Goal: Navigation & Orientation: Find specific page/section

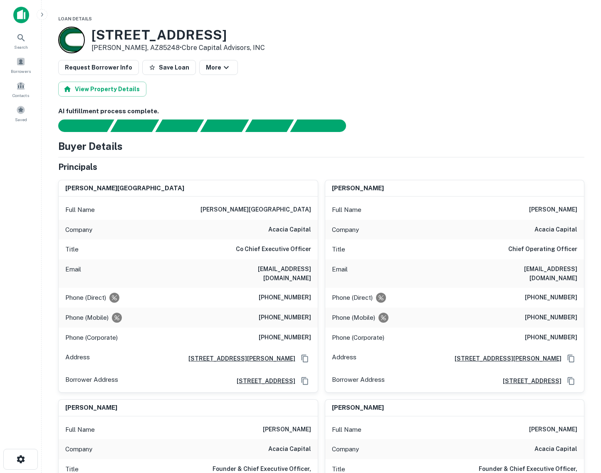
click at [28, 15] on img at bounding box center [21, 15] width 16 height 17
click at [21, 59] on span at bounding box center [20, 61] width 9 height 9
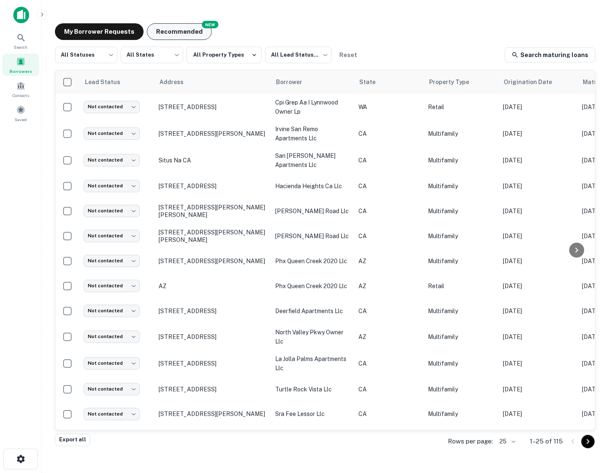
click at [177, 30] on button "Recommended" at bounding box center [179, 31] width 65 height 17
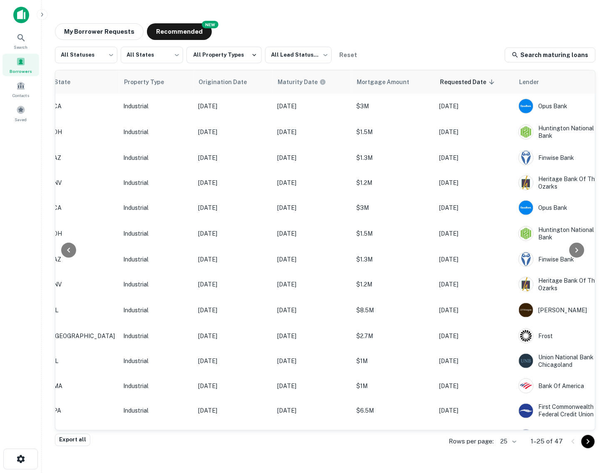
scroll to position [0, 361]
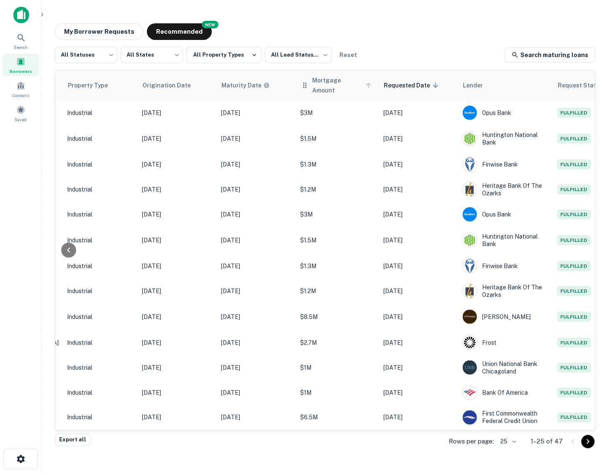
click at [313, 85] on span "Mortgage Amount" at bounding box center [344, 85] width 62 height 20
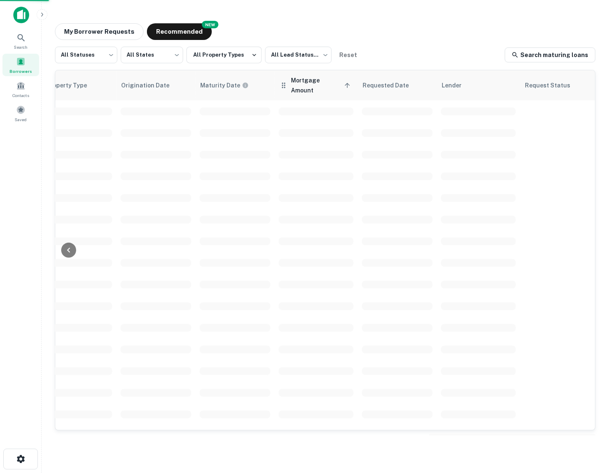
scroll to position [0, 361]
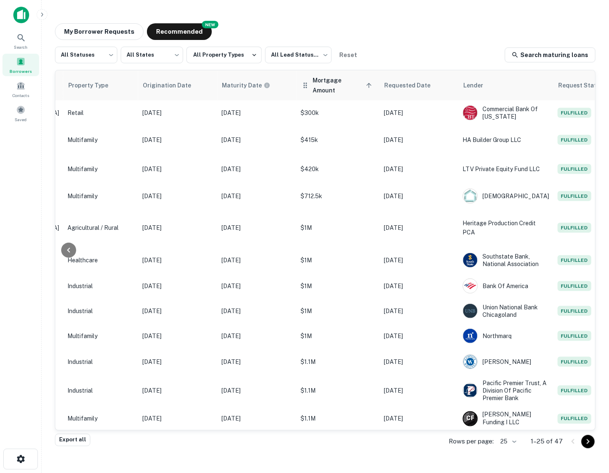
click at [313, 84] on span "Mortgage Amount sorted ascending" at bounding box center [344, 85] width 62 height 20
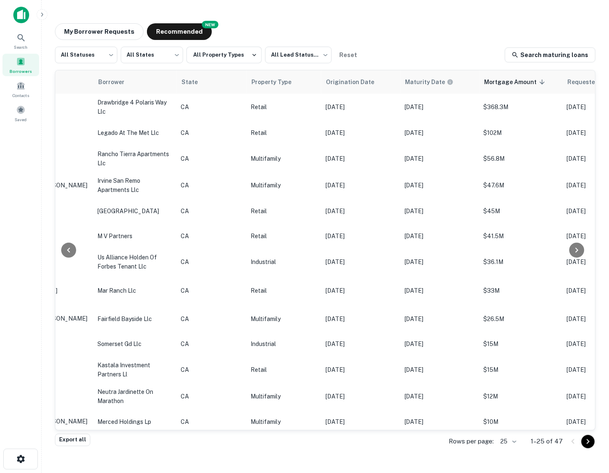
scroll to position [0, 180]
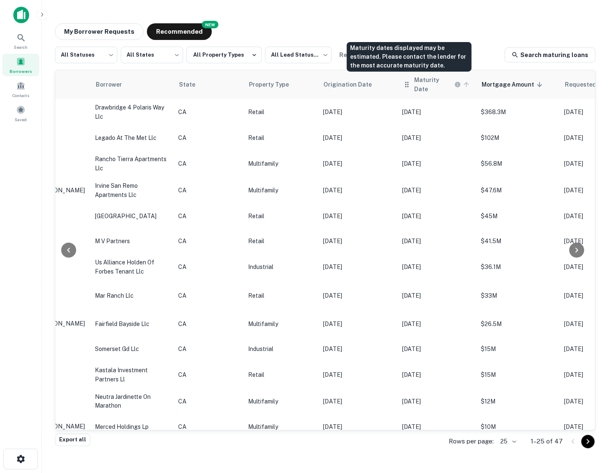
click at [415, 84] on h6 "Maturity Date" at bounding box center [434, 84] width 38 height 18
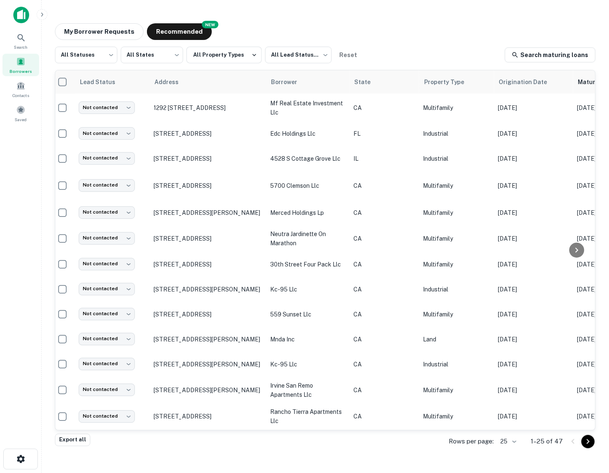
scroll to position [336, 0]
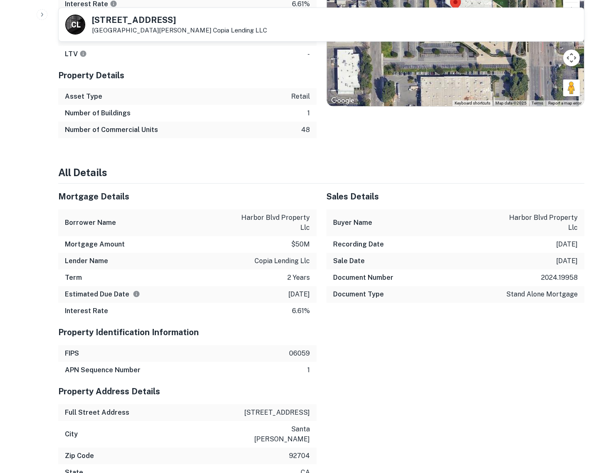
scroll to position [728, 0]
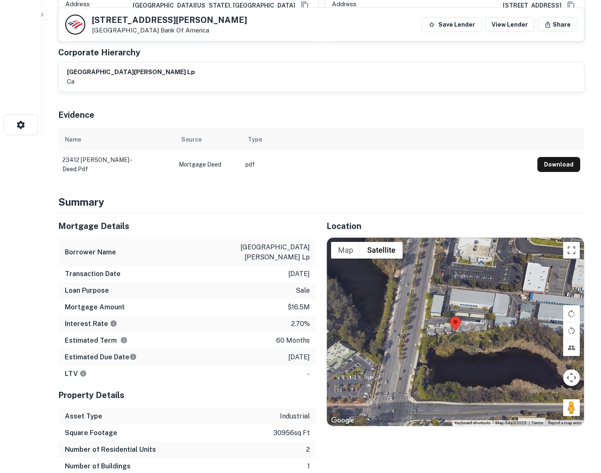
scroll to position [364, 0]
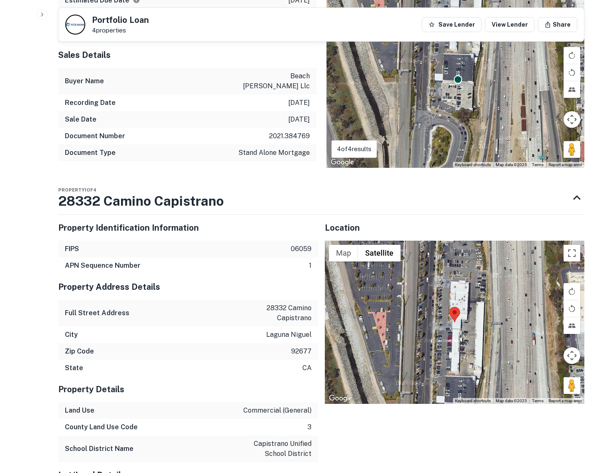
scroll to position [520, 0]
